Goal: Transaction & Acquisition: Download file/media

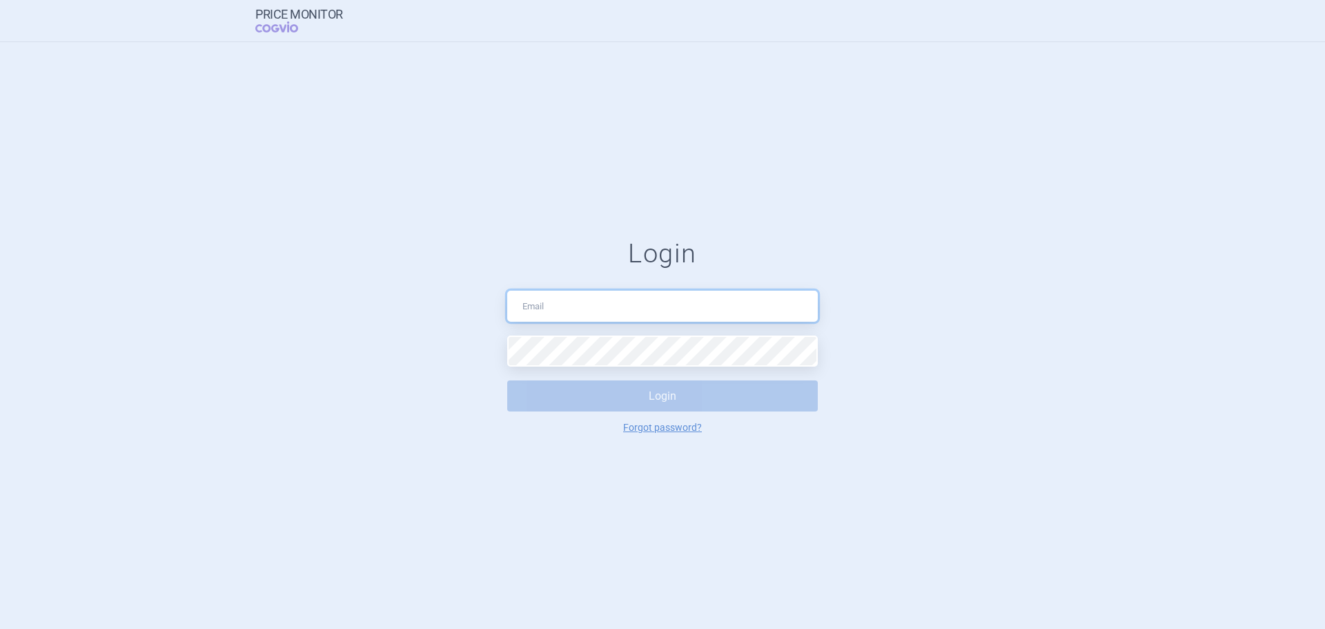
type input "[EMAIL_ADDRESS][DOMAIN_NAME]"
click at [602, 404] on button "Login" at bounding box center [662, 395] width 311 height 31
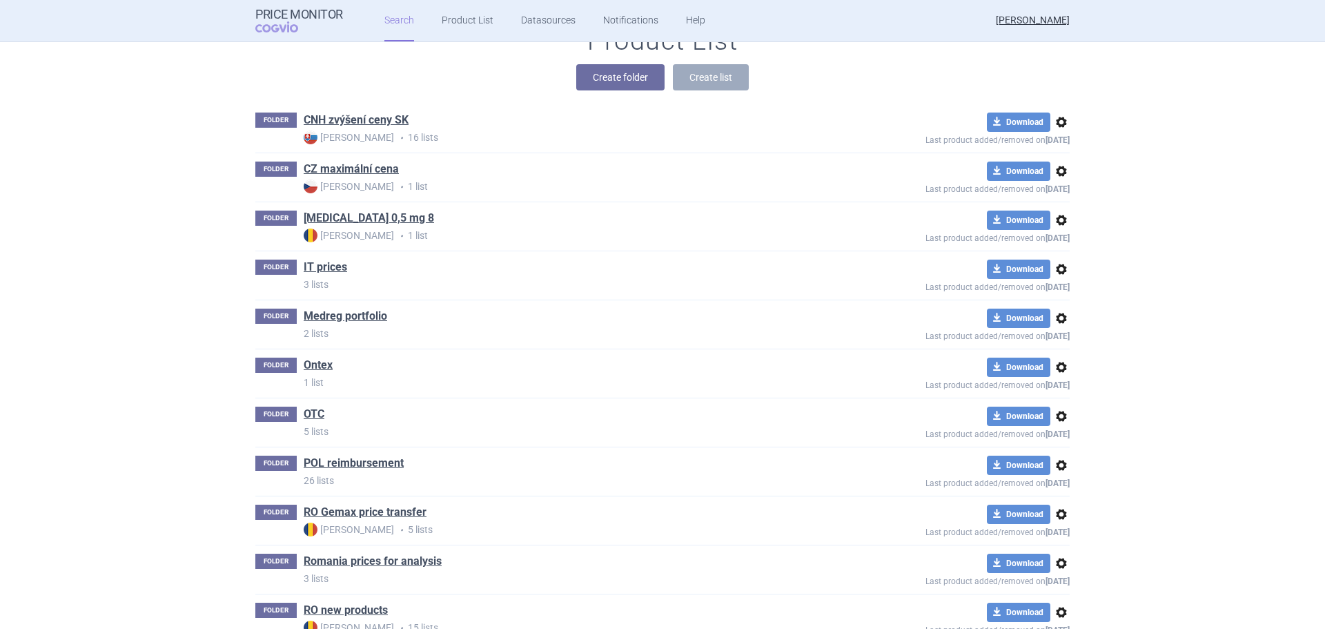
scroll to position [139, 0]
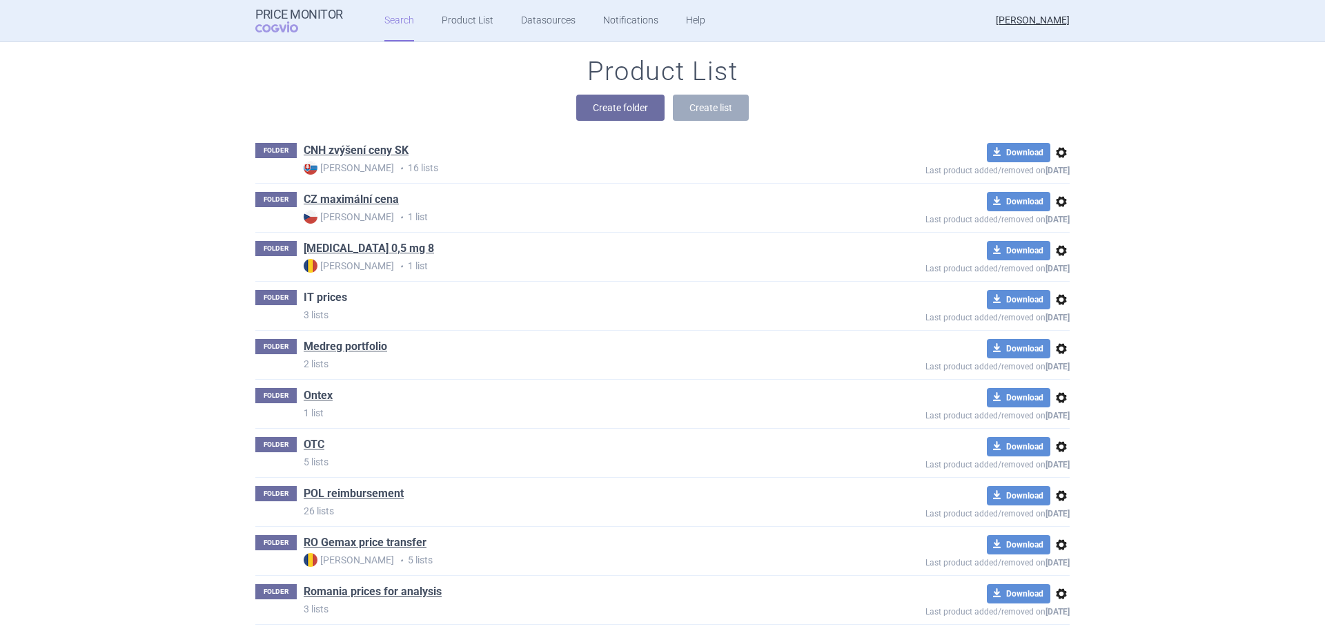
click at [315, 296] on link "IT prices" at bounding box center [325, 297] width 43 height 15
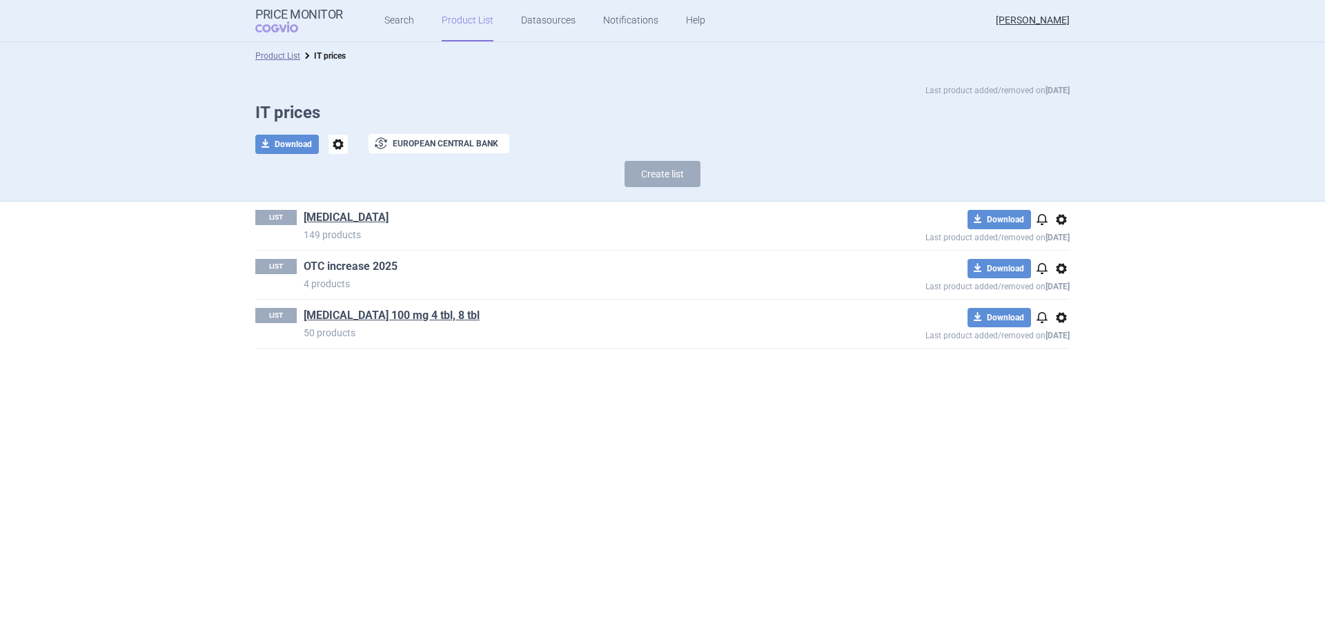
click at [364, 267] on link "OTC increase 2025" at bounding box center [351, 266] width 94 height 15
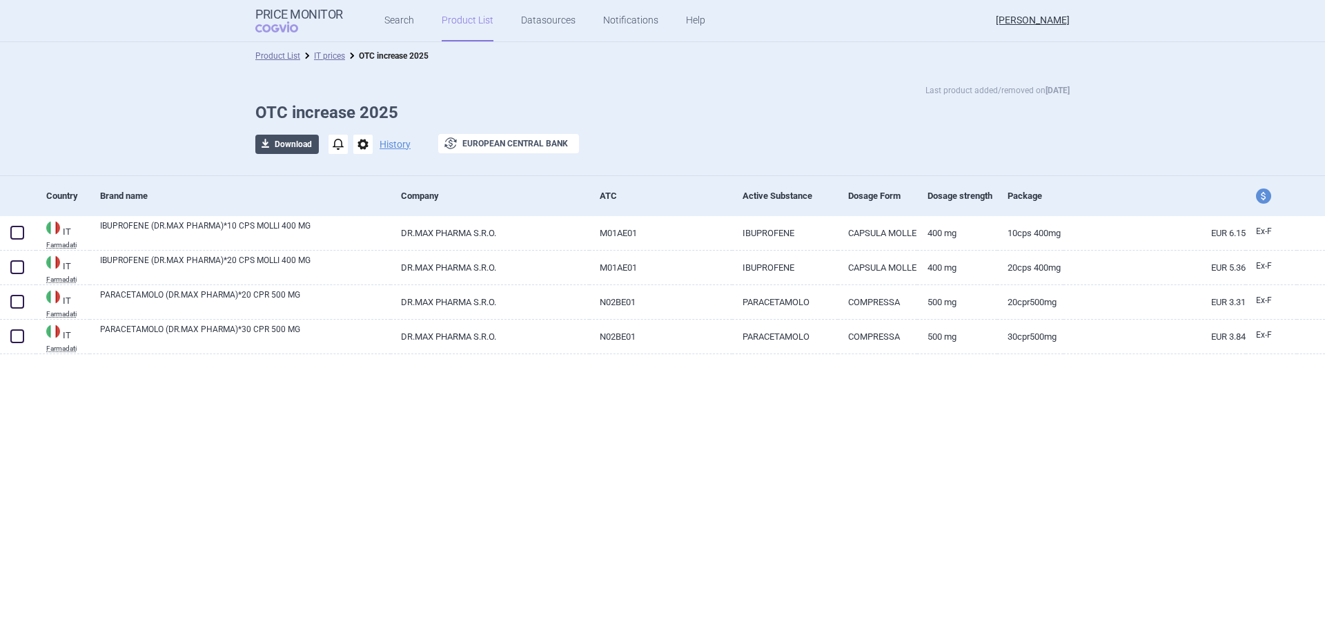
click at [296, 141] on button "download Download" at bounding box center [286, 144] width 63 height 19
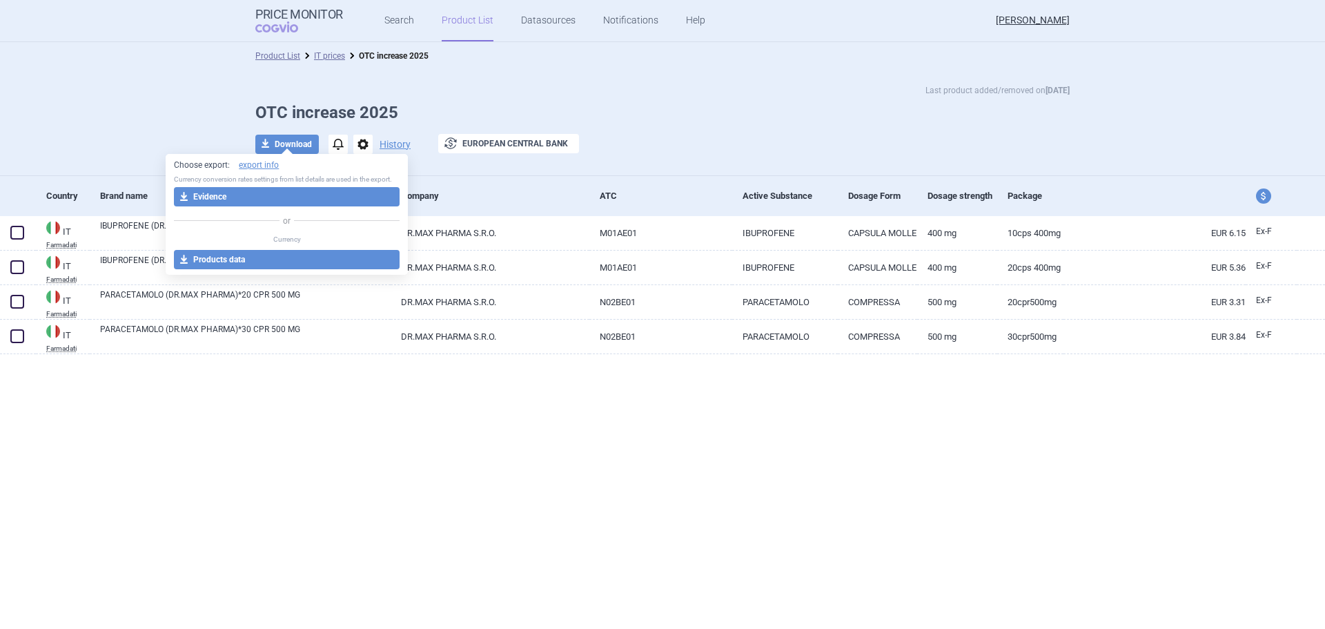
select select "EUR"
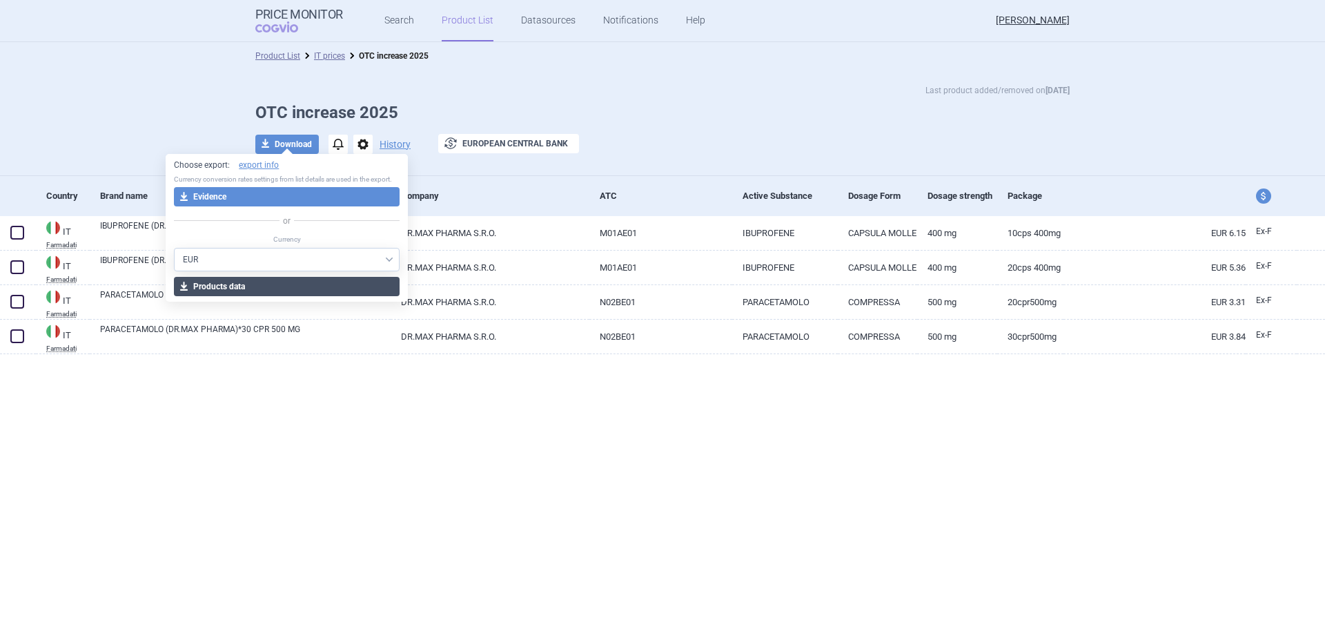
click at [304, 288] on button "download Products data" at bounding box center [287, 286] width 226 height 19
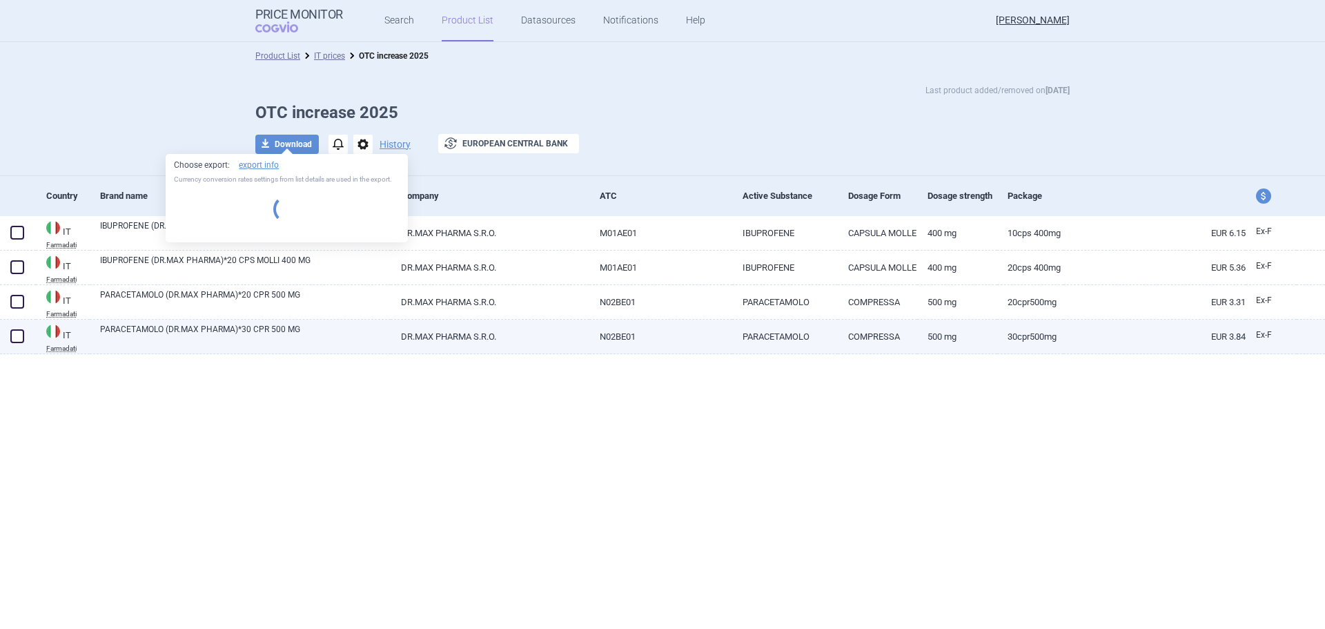
select select "EUR"
